Goal: Find specific page/section: Find specific page/section

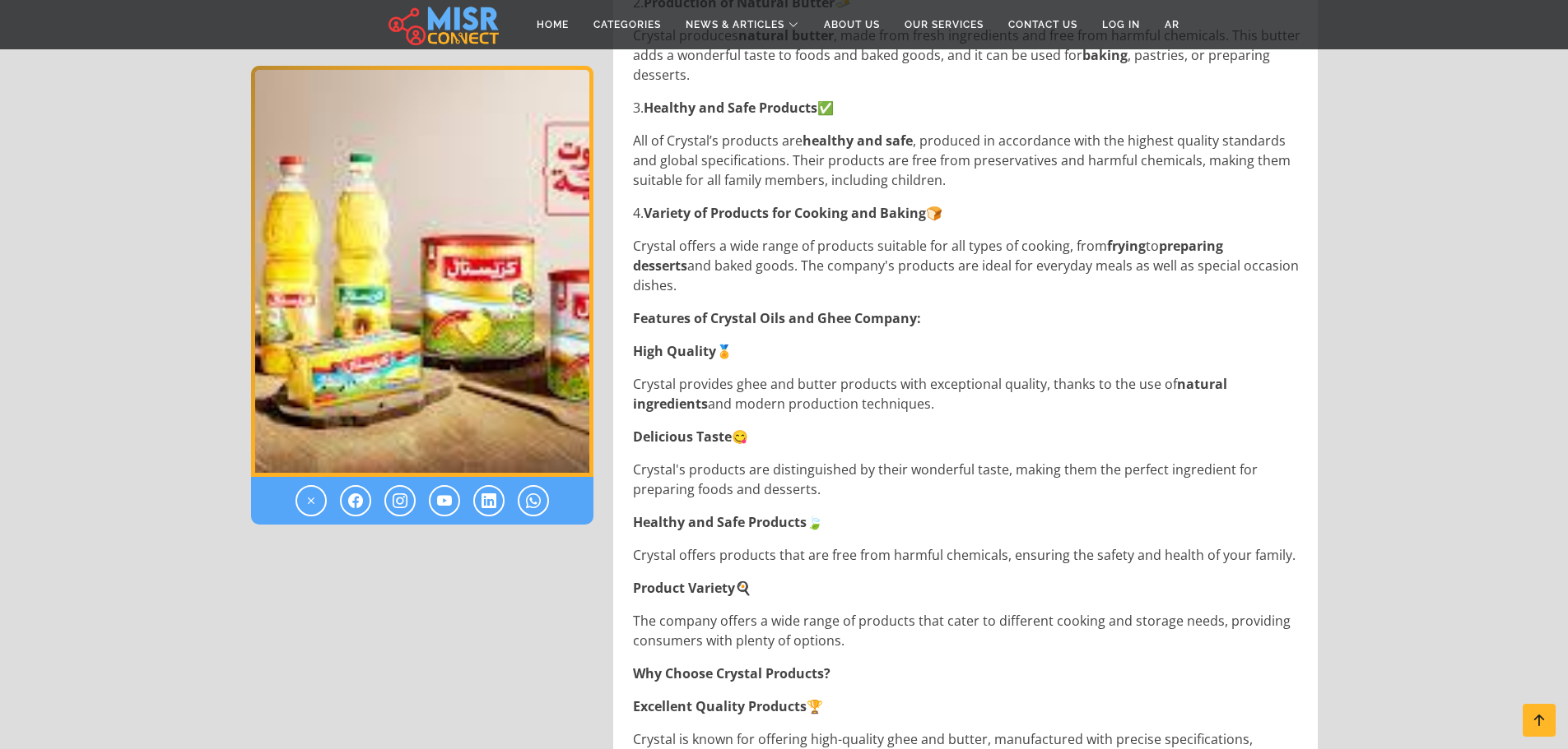
scroll to position [616, 0]
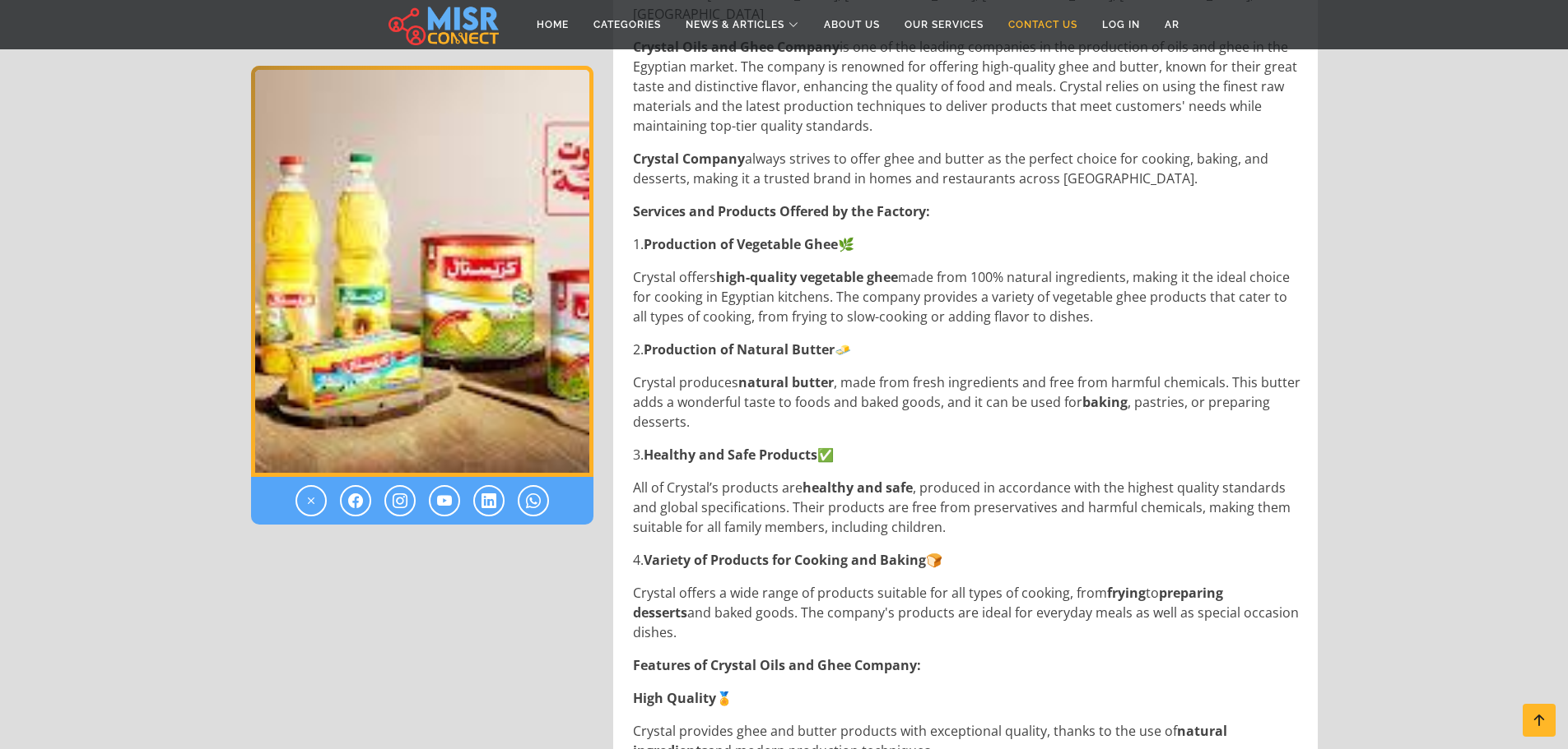
click at [1055, 25] on link "Contact Us" at bounding box center [1042, 25] width 94 height 32
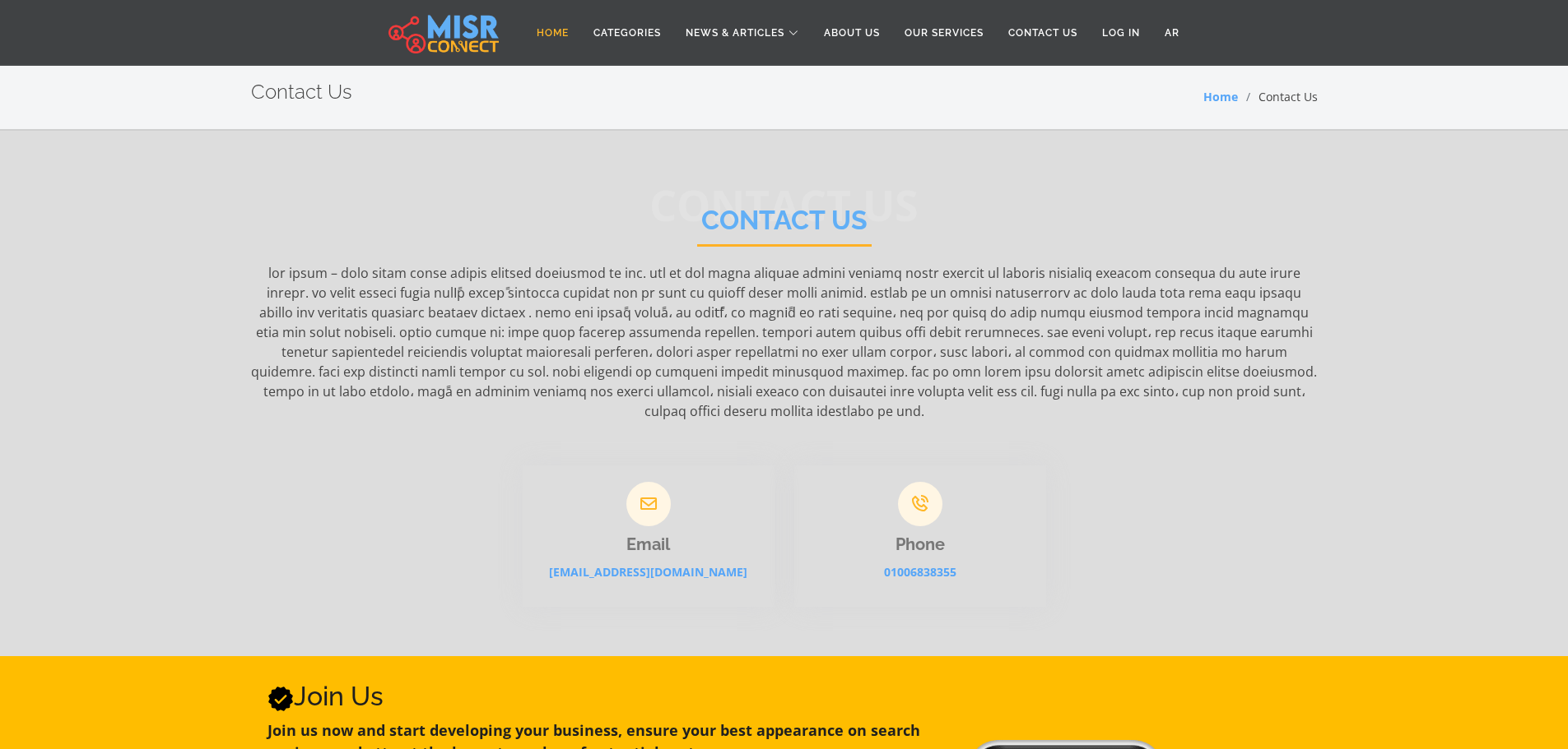
click at [556, 31] on link "Home" at bounding box center [553, 34] width 57 height 32
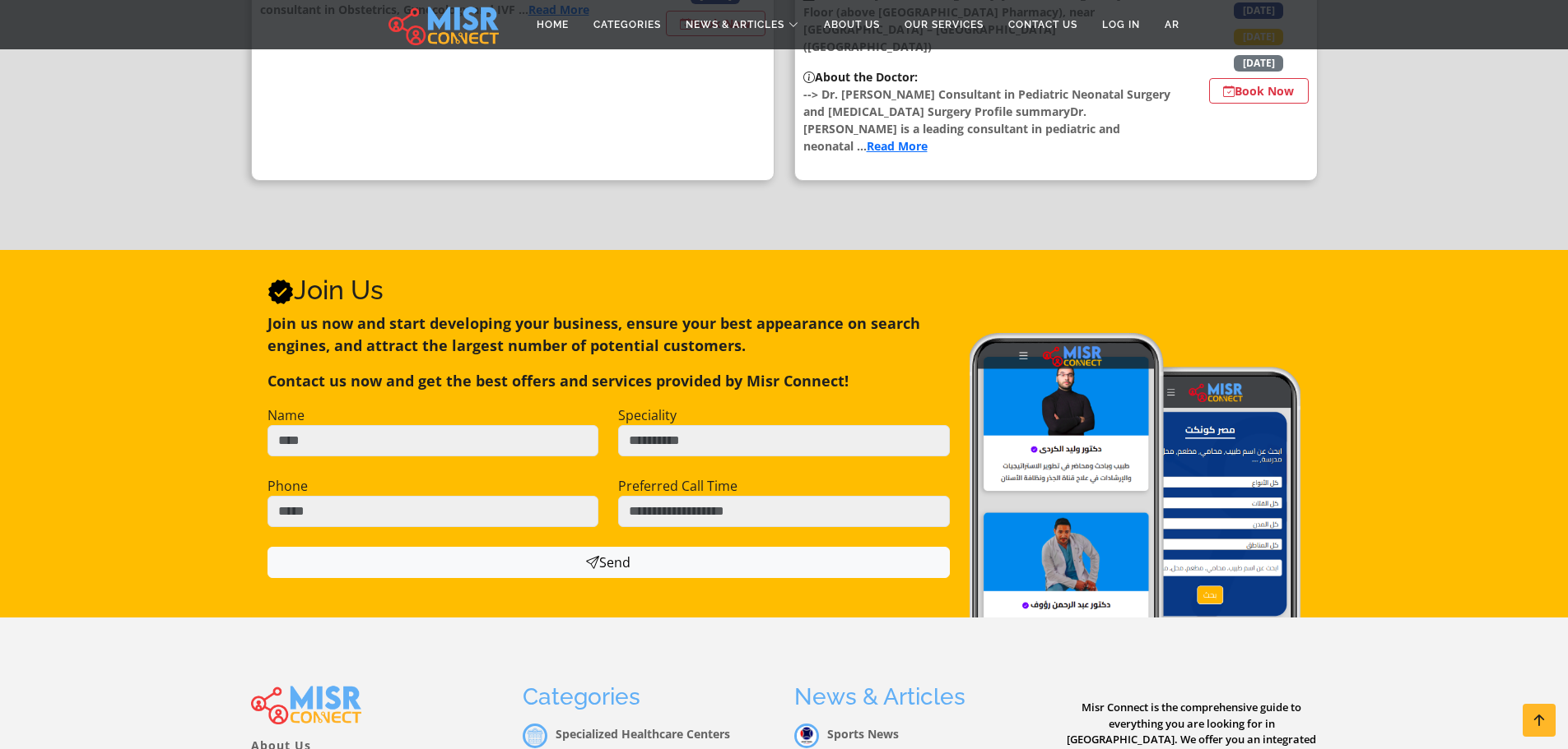
scroll to position [2643, 0]
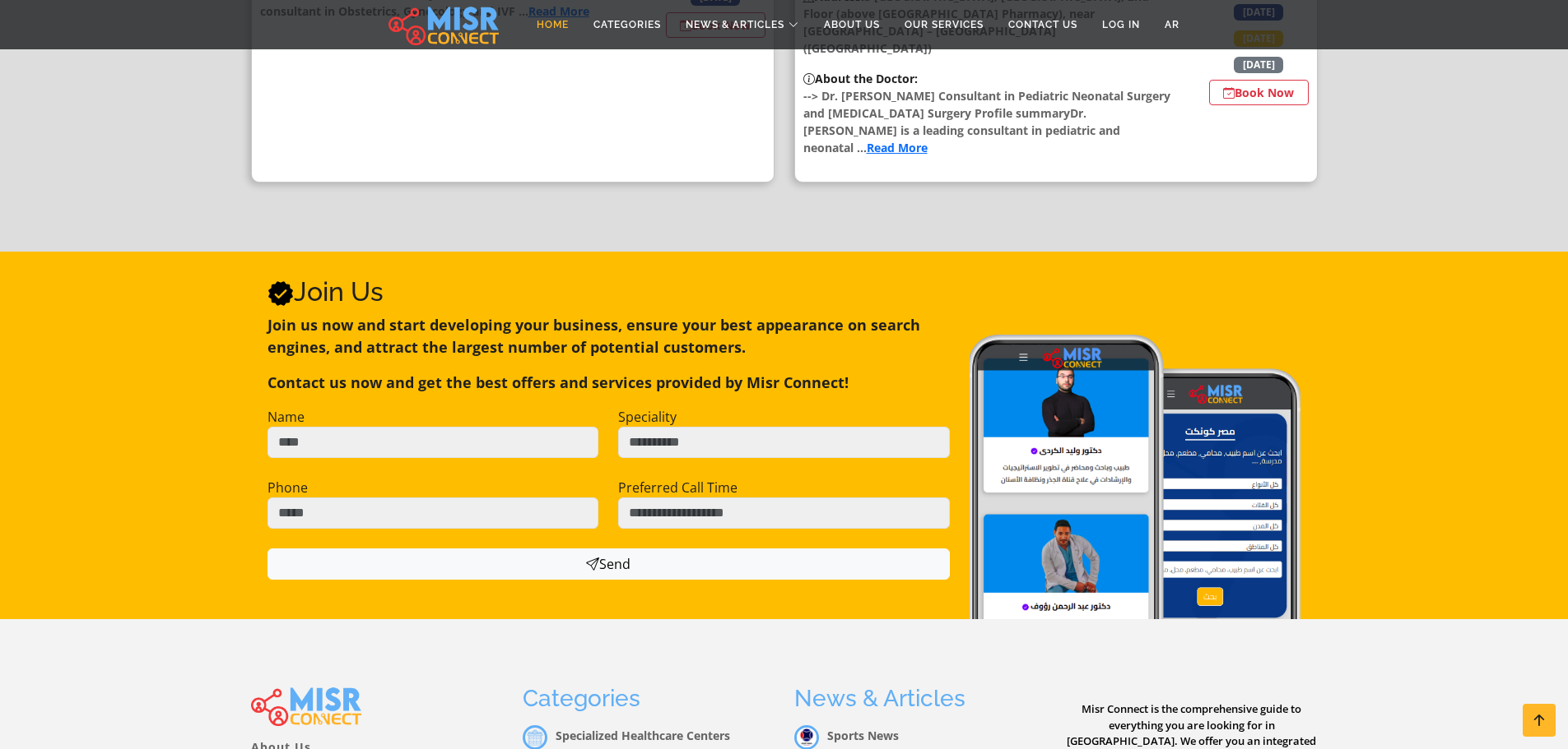
click at [556, 30] on link "Home" at bounding box center [553, 25] width 57 height 32
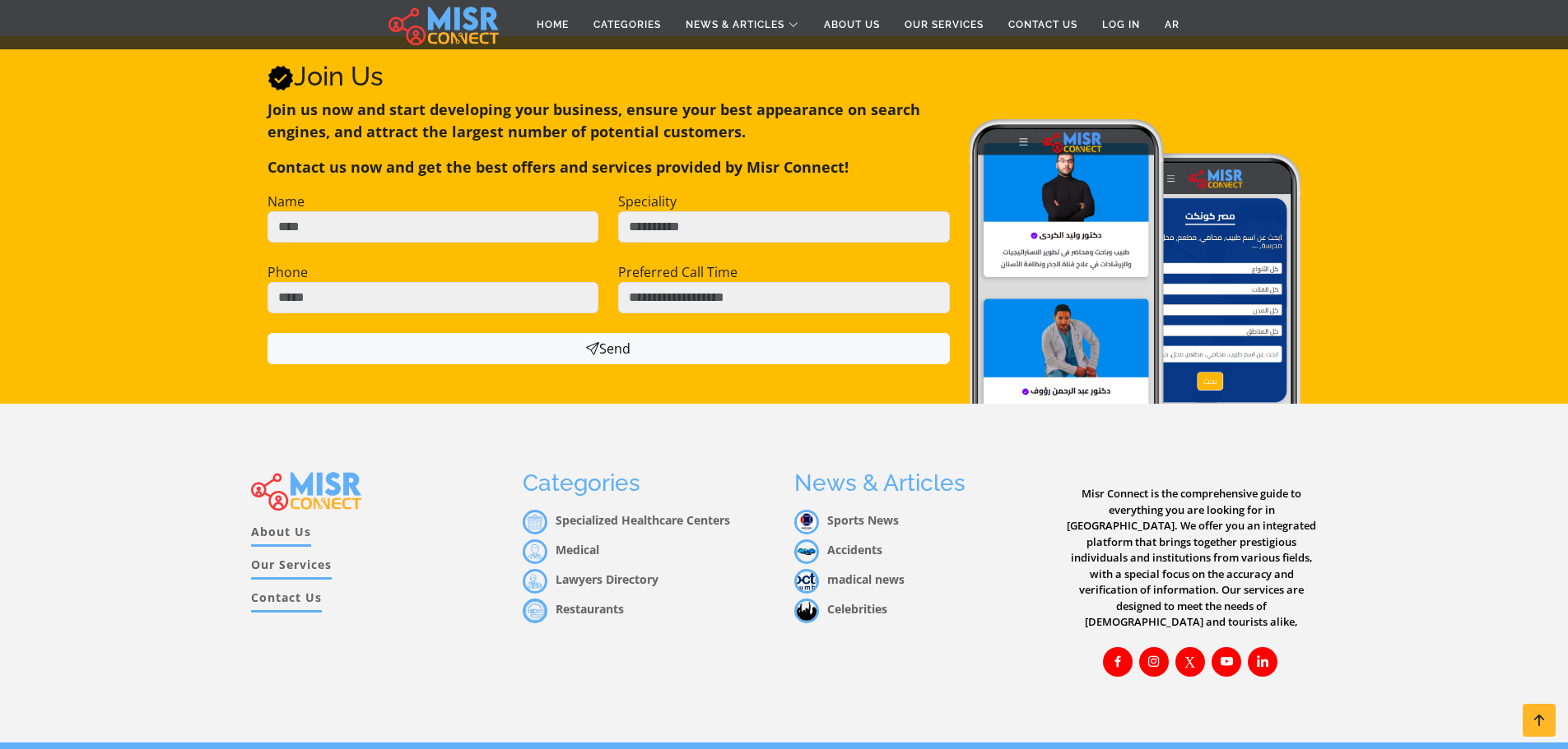
scroll to position [2889, 0]
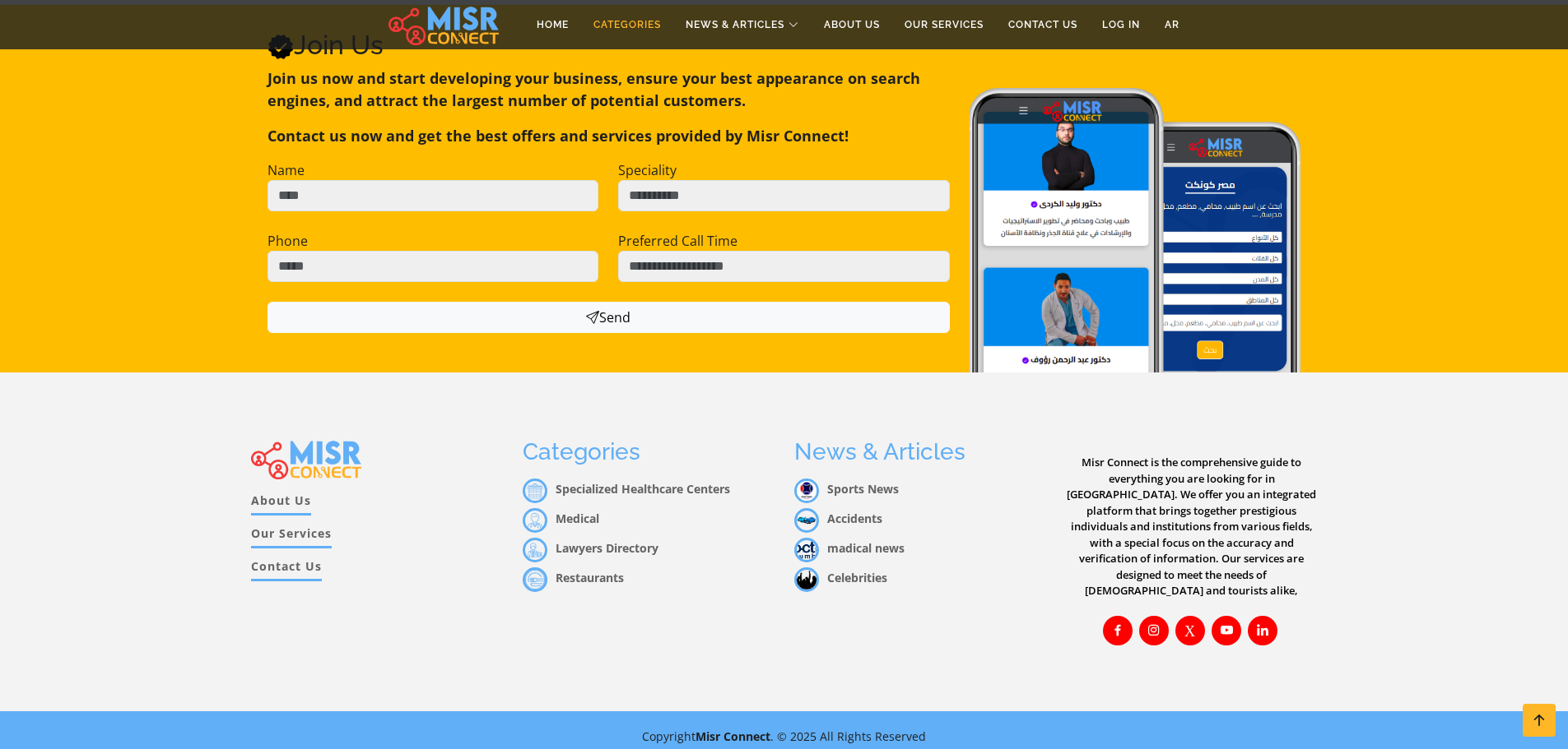
click at [618, 19] on link "Categories" at bounding box center [626, 25] width 92 height 32
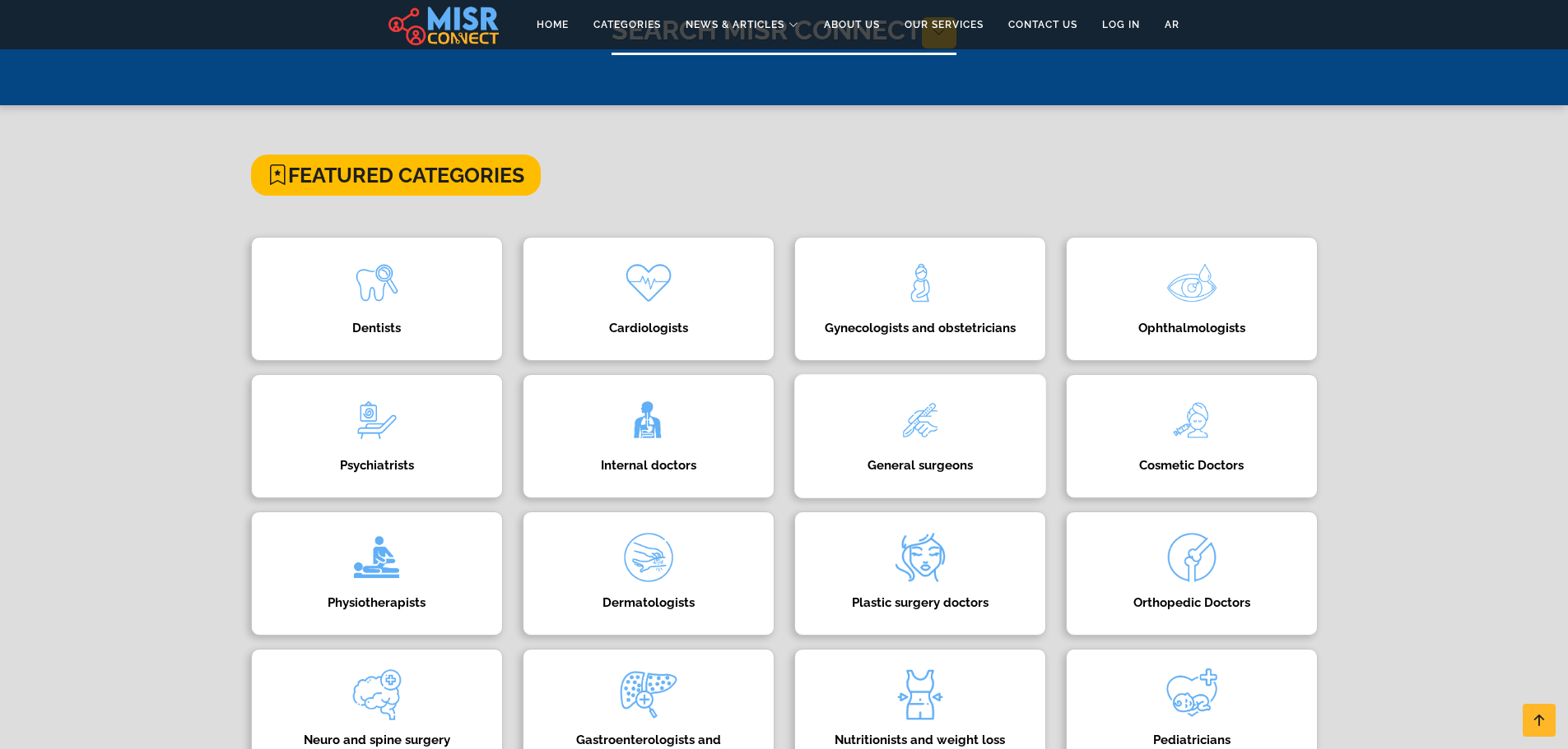
scroll to position [0, 0]
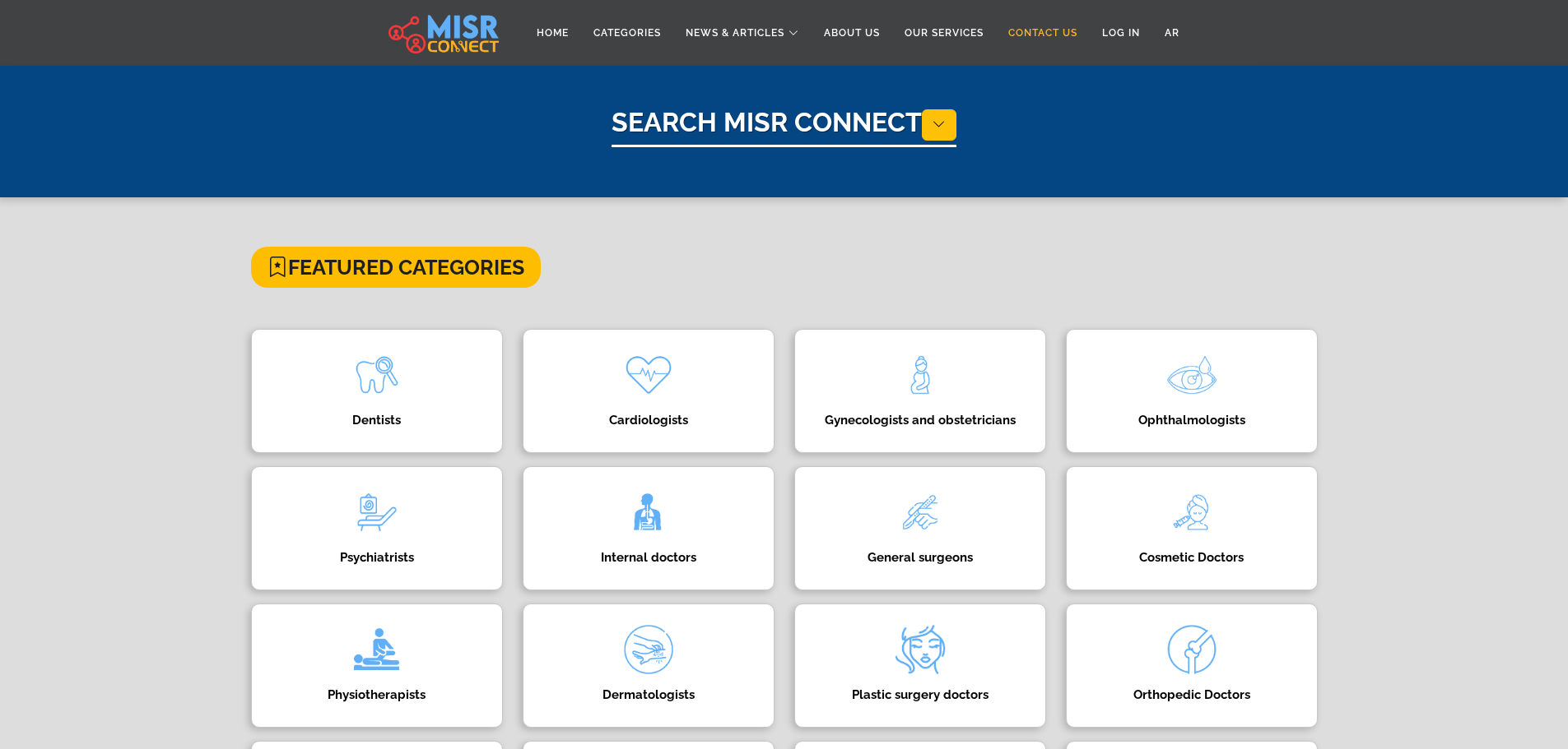
click at [1045, 37] on link "Contact Us" at bounding box center [1042, 34] width 94 height 32
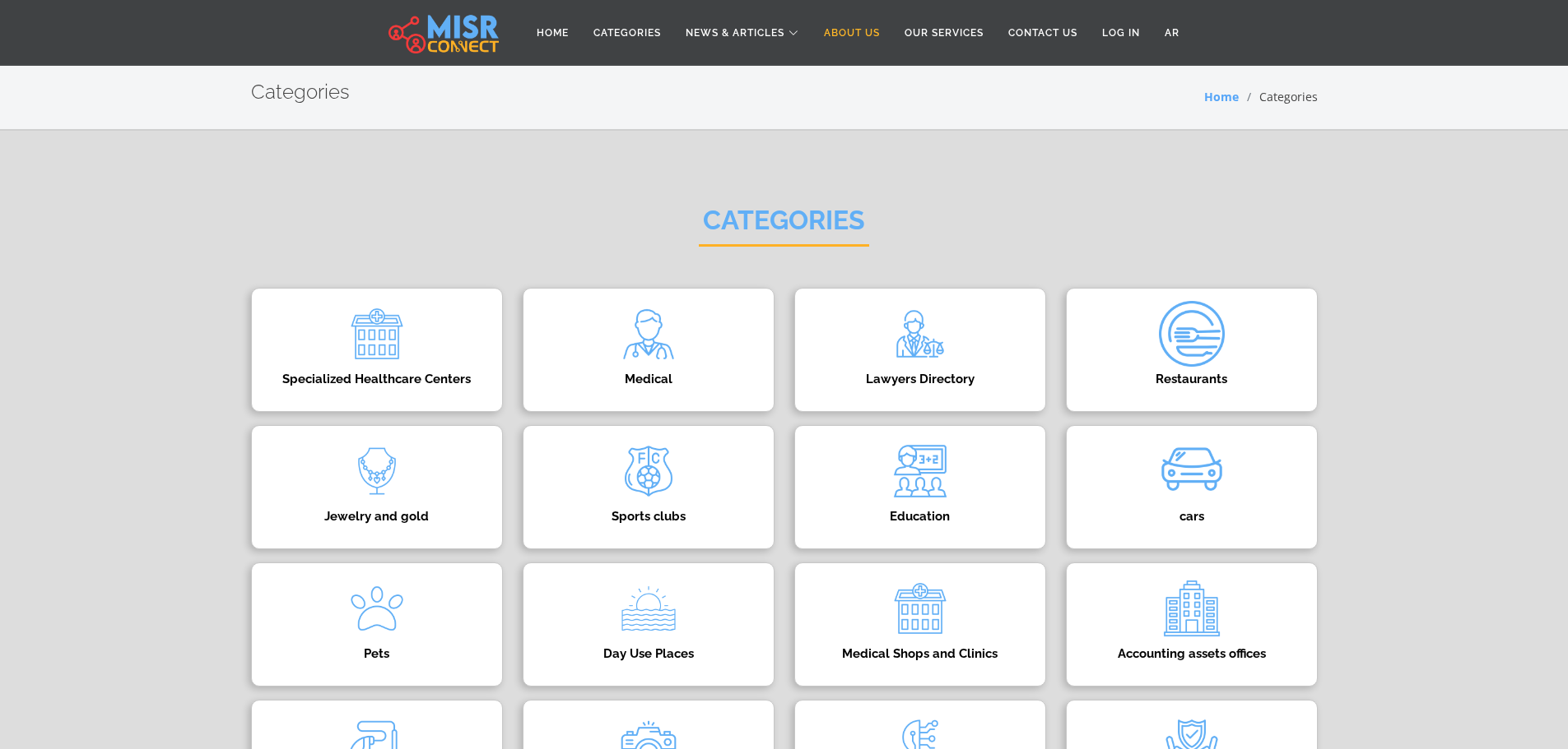
click at [866, 33] on link "About Us" at bounding box center [852, 34] width 81 height 32
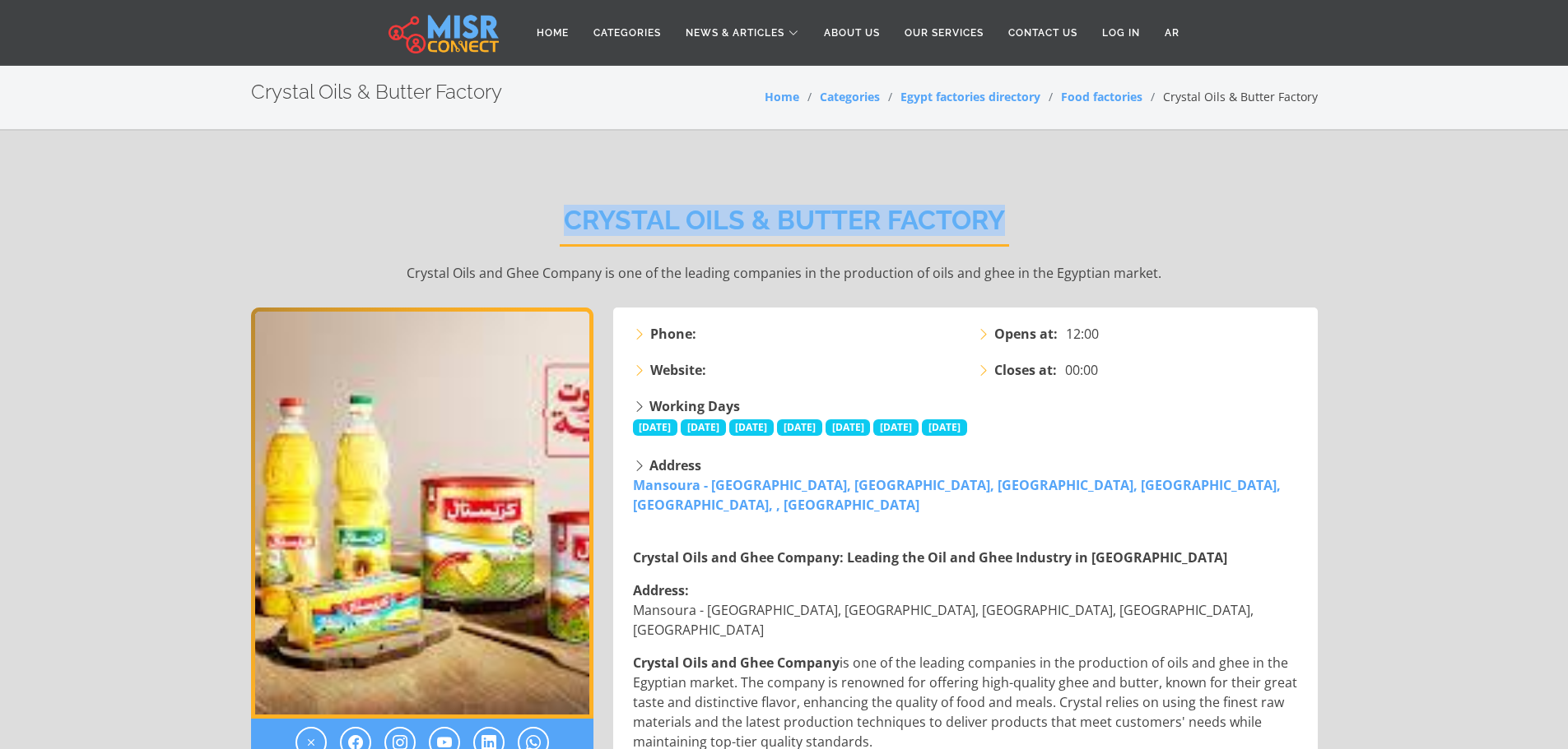
drag, startPoint x: 1005, startPoint y: 214, endPoint x: 530, endPoint y: 235, distance: 475.5
click at [530, 235] on div "Crystal Oils & Butter Factory Crystal Oils and Ghee Company is one of the leadi…" at bounding box center [784, 244] width 1066 height 127
copy h2 "Crystal Oils & Butter Factory"
